Goal: Find specific page/section: Find specific page/section

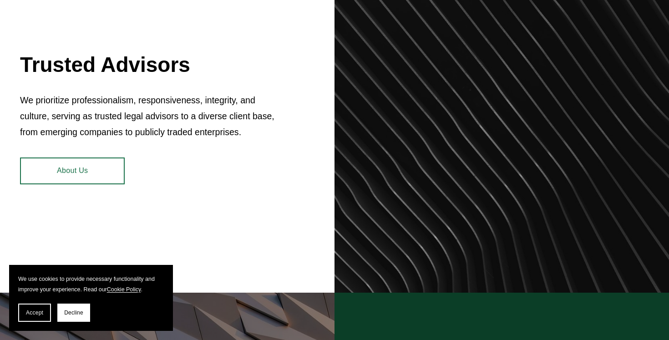
scroll to position [377, 0]
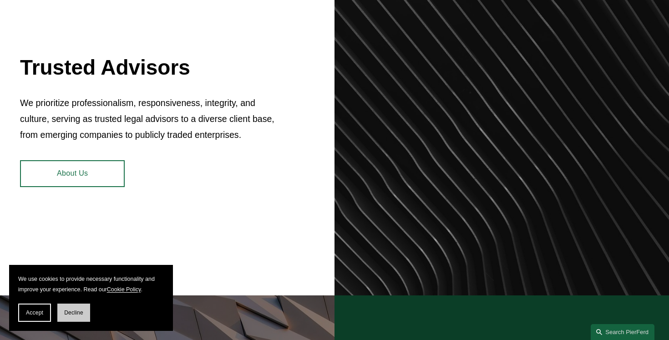
click at [80, 311] on span "Decline" at bounding box center [73, 313] width 19 height 6
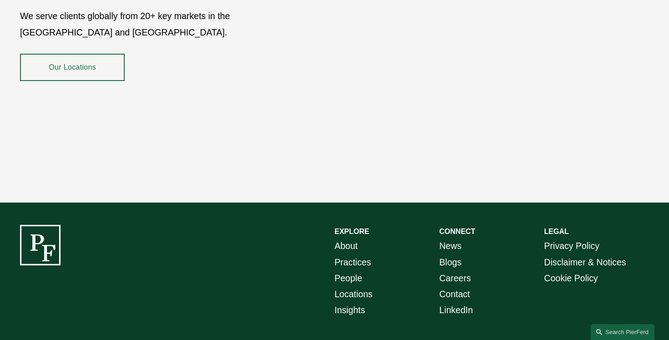
scroll to position [1655, 0]
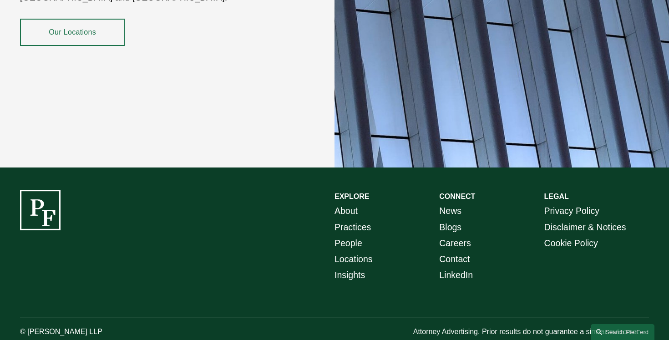
click at [342, 235] on link "People" at bounding box center [349, 243] width 28 height 16
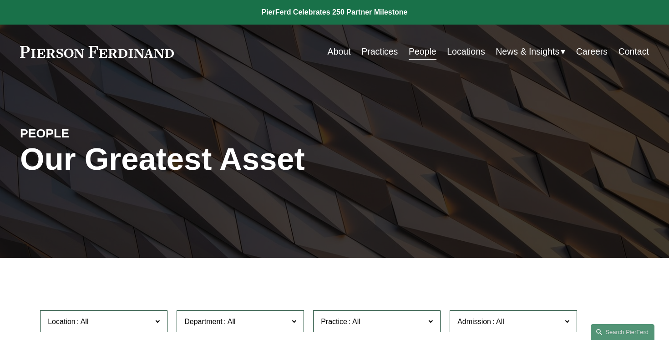
drag, startPoint x: 213, startPoint y: 52, endPoint x: 85, endPoint y: 45, distance: 128.1
click at [85, 45] on div "About Practices People Locations News & Insights News" at bounding box center [334, 52] width 629 height 18
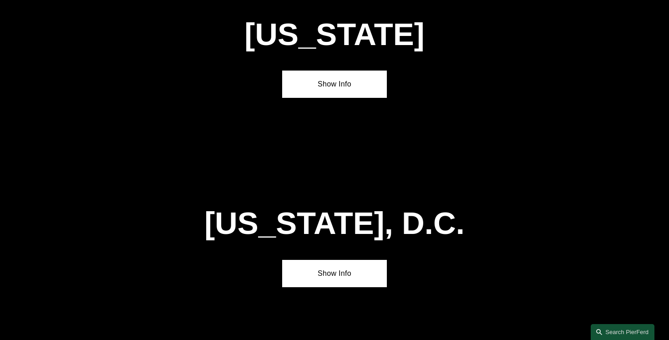
scroll to position [3813, 0]
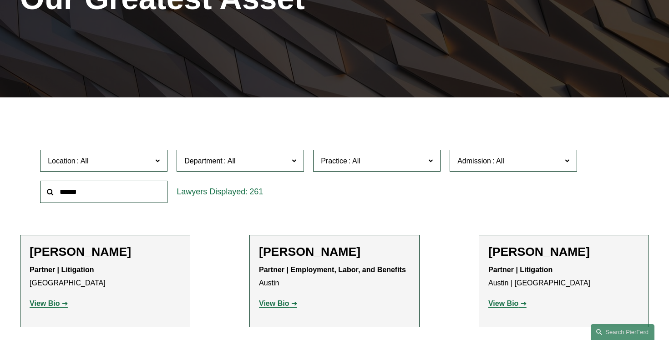
scroll to position [227, 0]
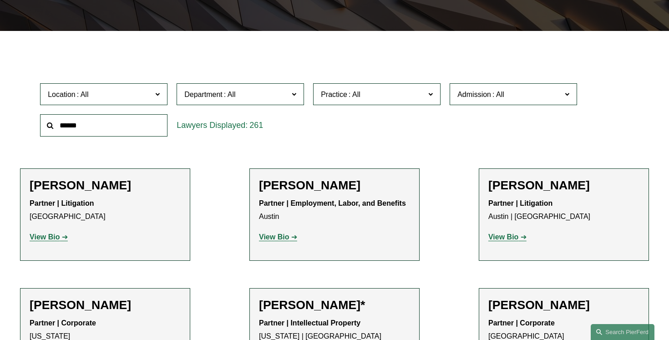
click at [118, 120] on input "text" at bounding box center [103, 125] width 127 height 22
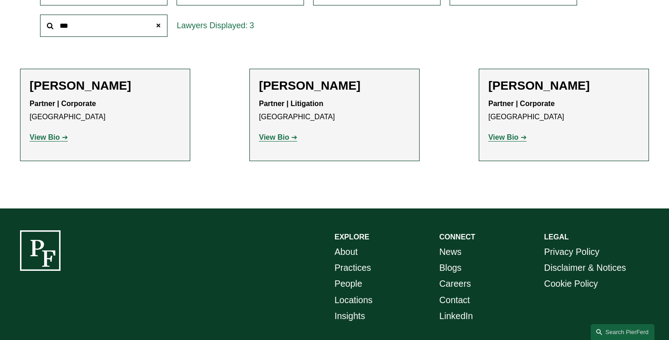
scroll to position [388, 0]
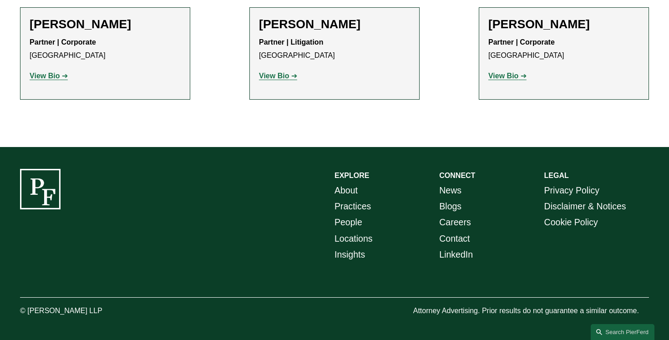
type input "***"
